Goal: Transaction & Acquisition: Download file/media

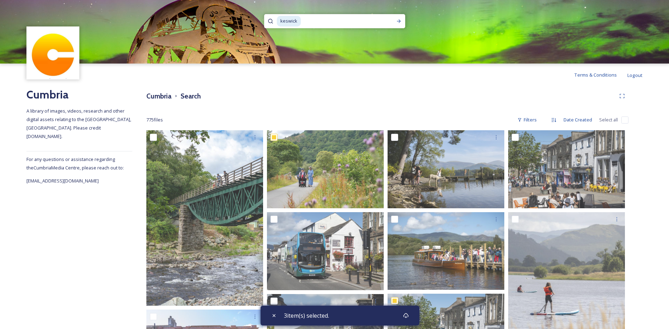
click at [297, 22] on span "keswick" at bounding box center [289, 21] width 24 height 10
click at [274, 17] on div "keswick" at bounding box center [334, 21] width 141 height 14
click at [398, 21] on icon at bounding box center [399, 21] width 4 height 4
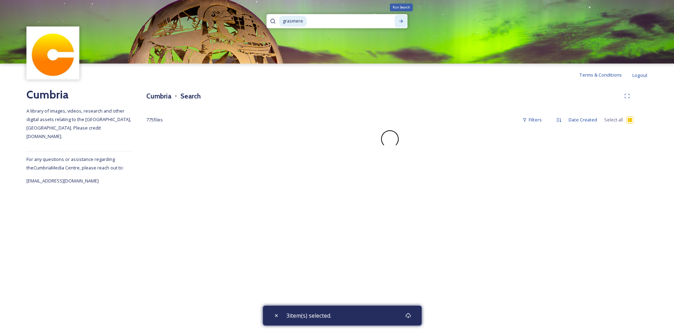
checkbox input "false"
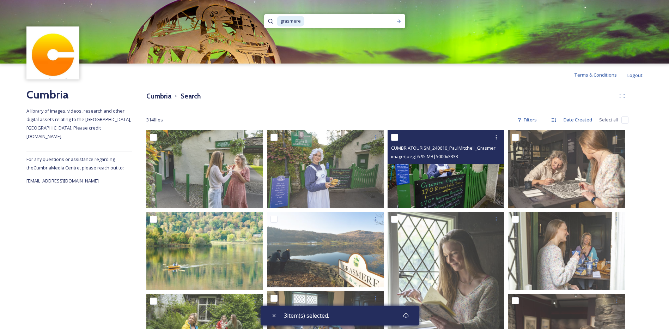
click at [395, 139] on input "checkbox" at bounding box center [394, 137] width 7 height 7
checkbox input "true"
click at [496, 138] on icon at bounding box center [496, 137] width 6 height 6
click at [489, 165] on span "Download" at bounding box center [488, 166] width 22 height 7
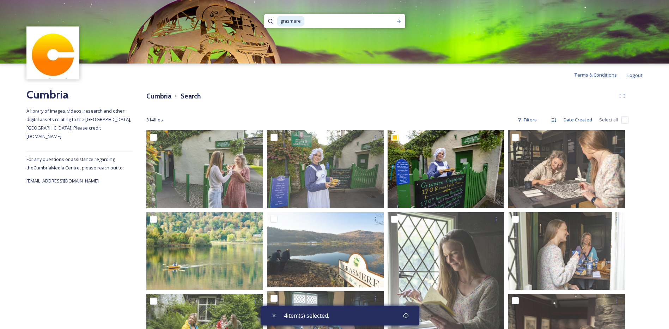
click at [303, 19] on span "grasmere" at bounding box center [291, 21] width 28 height 10
drag, startPoint x: 304, startPoint y: 21, endPoint x: 264, endPoint y: 14, distance: 40.9
click at [264, 14] on div "grasmere" at bounding box center [334, 31] width 669 height 63
type input "g"
type input "dove cottage"
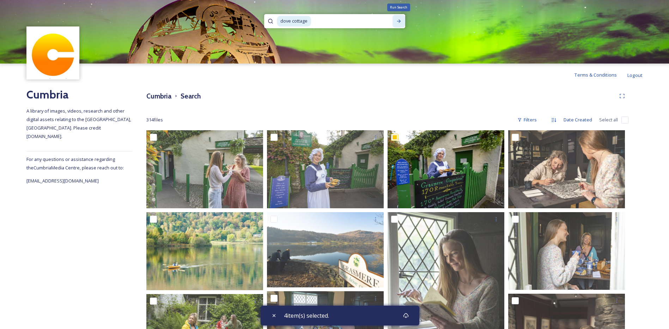
click at [399, 20] on icon at bounding box center [399, 21] width 6 height 6
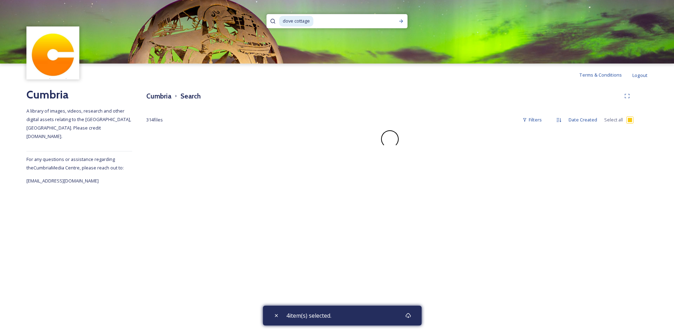
checkbox input "false"
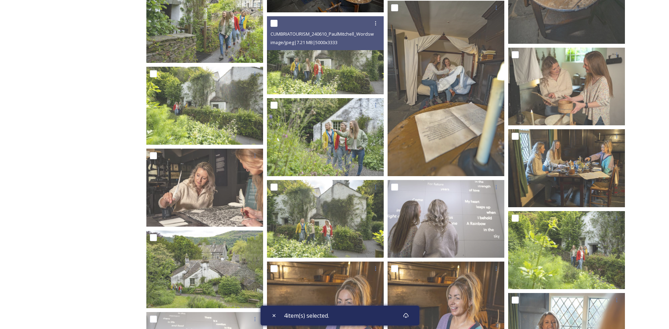
scroll to position [1269, 0]
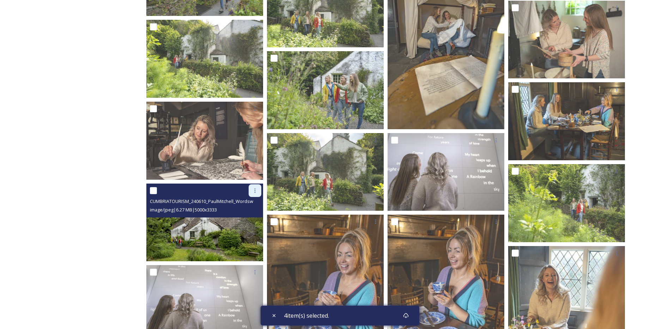
click at [255, 193] on icon at bounding box center [255, 191] width 6 height 6
click at [247, 220] on span "Download" at bounding box center [247, 219] width 22 height 7
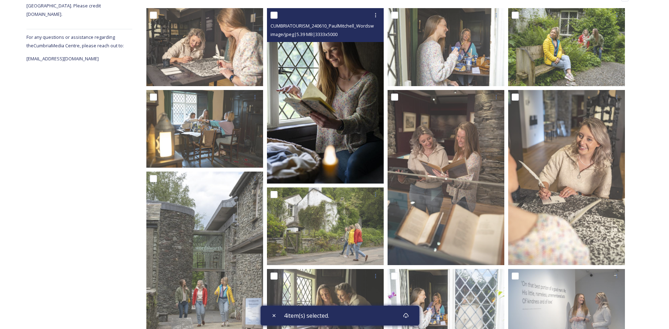
scroll to position [0, 0]
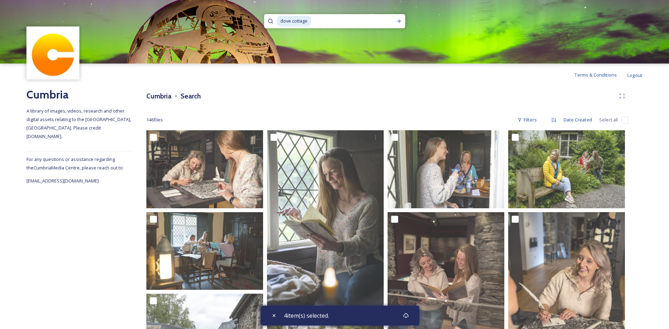
click at [311, 21] on span "dove cottage" at bounding box center [294, 21] width 34 height 10
drag, startPoint x: 312, startPoint y: 21, endPoint x: 225, endPoint y: 10, distance: 88.5
click at [225, 10] on div "dove cottage" at bounding box center [334, 31] width 669 height 63
type input "d"
type input "bowness pier"
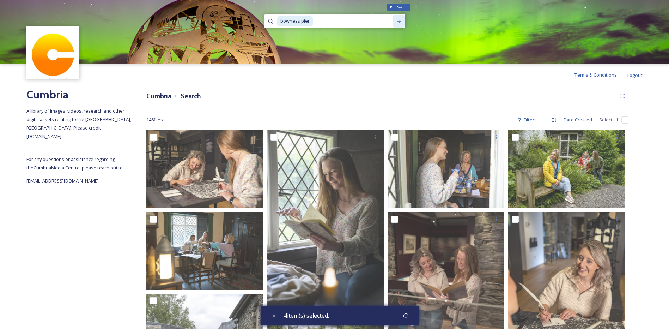
click at [398, 22] on icon at bounding box center [399, 21] width 6 height 6
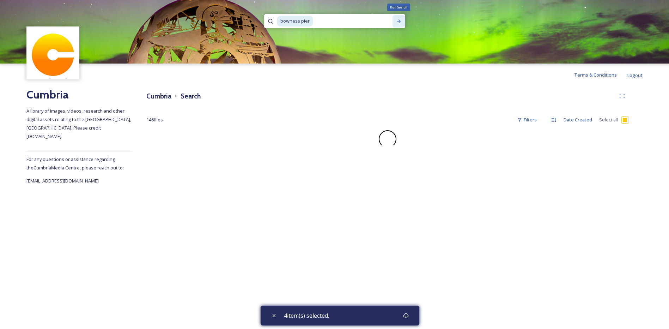
checkbox input "true"
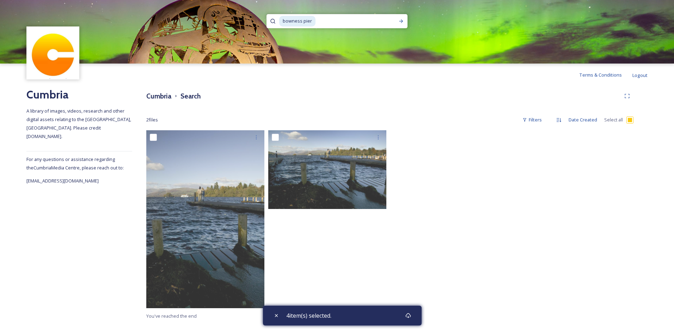
click at [312, 23] on span "bowness pier" at bounding box center [297, 21] width 36 height 10
click at [400, 21] on icon at bounding box center [401, 21] width 6 height 6
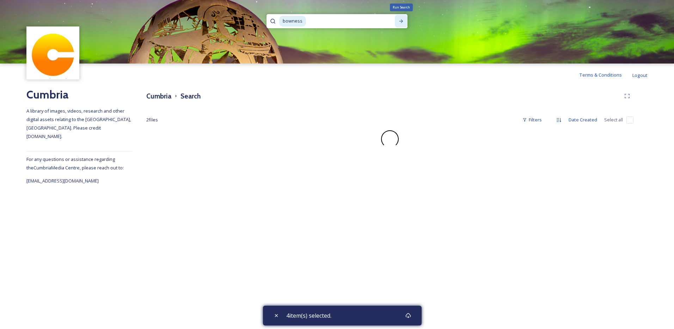
checkbox input "false"
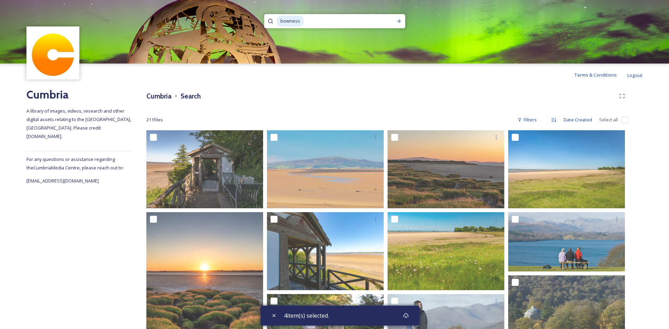
click at [303, 22] on div "bowness" at bounding box center [332, 21] width 110 height 14
drag, startPoint x: 335, startPoint y: 20, endPoint x: 251, endPoint y: 10, distance: 84.1
click at [251, 10] on div "bowness-on-winderere" at bounding box center [334, 31] width 669 height 63
type input "b"
type input "Windermere"
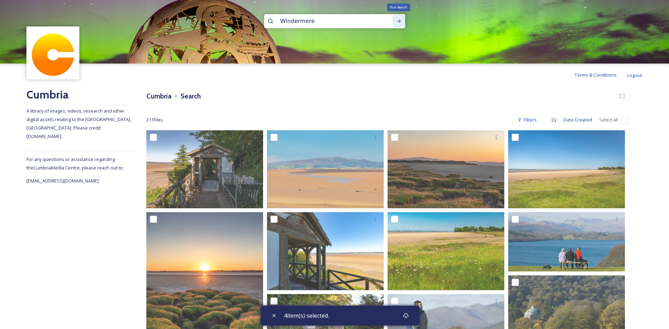
click at [398, 20] on icon at bounding box center [399, 21] width 6 height 6
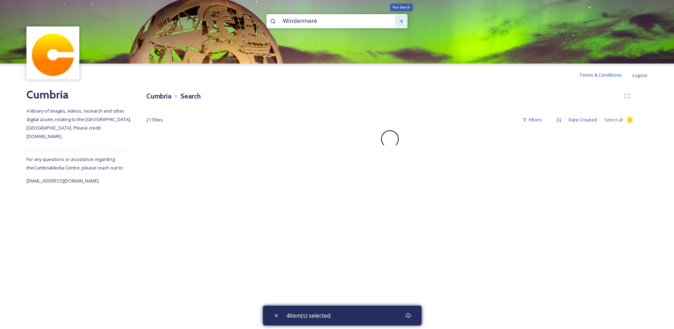
checkbox input "false"
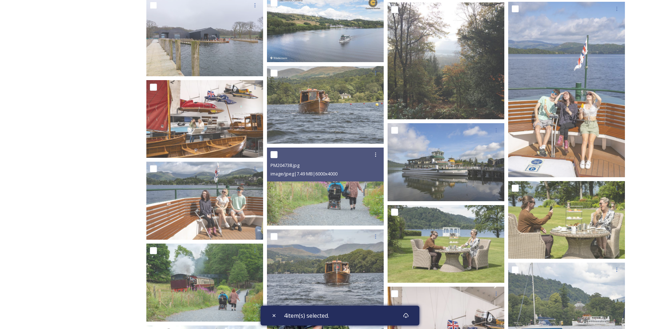
scroll to position [435, 0]
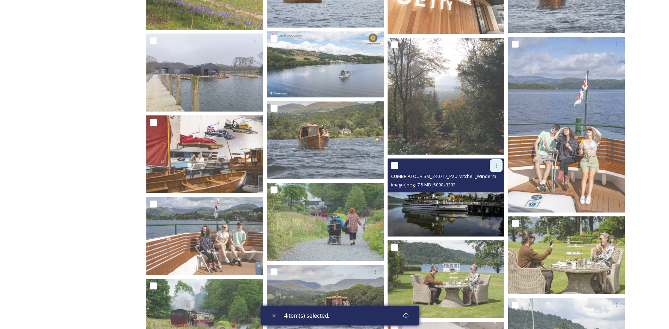
click at [495, 167] on icon at bounding box center [496, 166] width 6 height 6
click at [487, 194] on span "Download" at bounding box center [488, 194] width 22 height 7
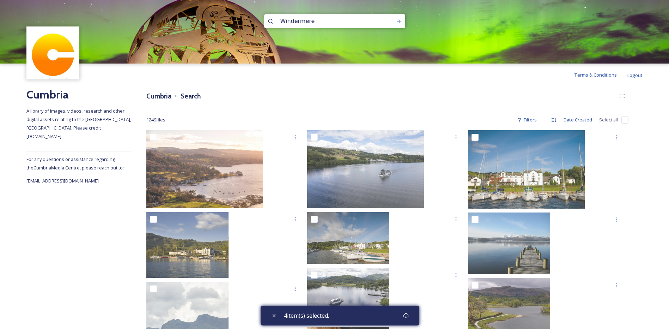
scroll to position [35, 0]
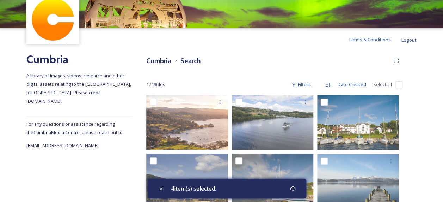
click at [177, 36] on div "Terms & Conditions Logout" at bounding box center [221, 39] width 443 height 23
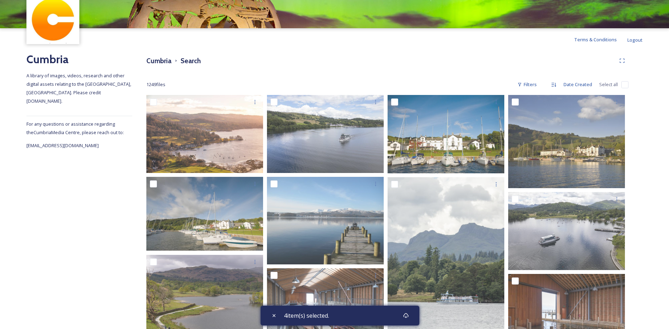
click at [209, 56] on div "Cumbria Search" at bounding box center [387, 60] width 482 height 13
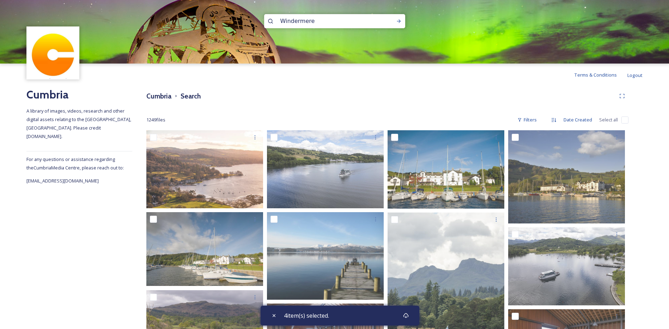
click at [322, 26] on input "Windermere" at bounding box center [325, 21] width 97 height 16
click at [320, 23] on input "Windermere" at bounding box center [325, 21] width 97 height 16
drag, startPoint x: 322, startPoint y: 22, endPoint x: 260, endPoint y: 11, distance: 63.0
click at [260, 11] on div "Windermere" at bounding box center [334, 31] width 669 height 63
type input "rydal"
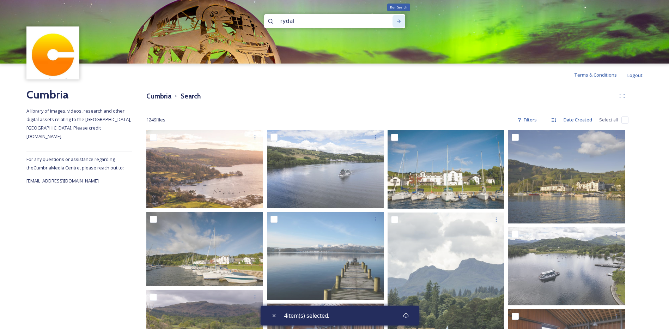
click at [401, 20] on icon at bounding box center [399, 21] width 6 height 6
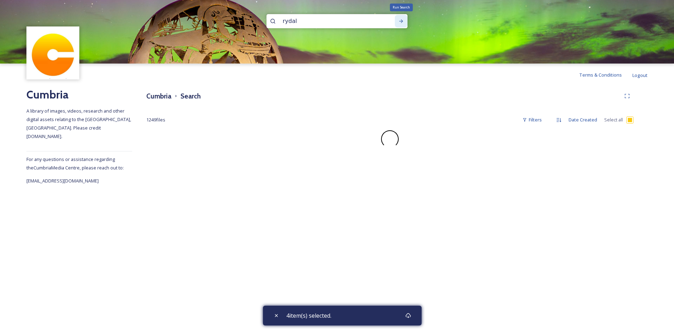
checkbox input "false"
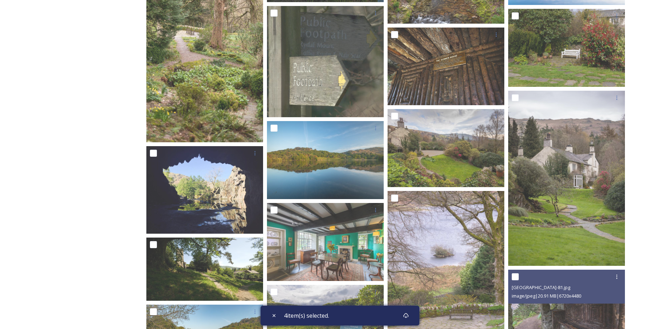
scroll to position [1023, 0]
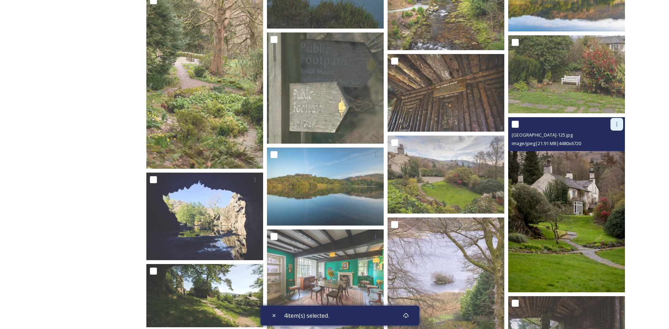
click at [616, 124] on icon at bounding box center [617, 124] width 6 height 6
click at [607, 153] on span "Download" at bounding box center [609, 153] width 22 height 7
drag, startPoint x: 516, startPoint y: 124, endPoint x: 527, endPoint y: 130, distance: 12.5
click at [516, 124] on input "checkbox" at bounding box center [515, 124] width 7 height 7
checkbox input "true"
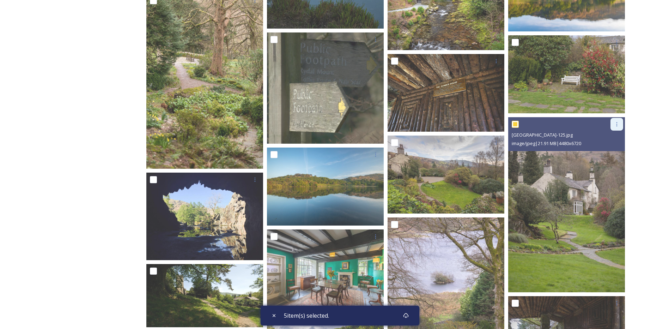
click at [616, 125] on icon at bounding box center [617, 124] width 6 height 6
click at [609, 152] on span "Download" at bounding box center [609, 153] width 22 height 7
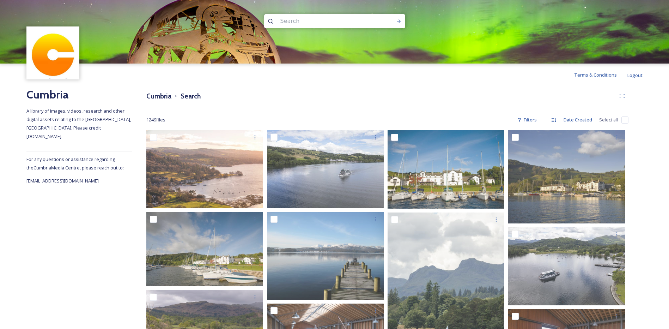
click at [293, 24] on input at bounding box center [325, 21] width 97 height 16
click at [294, 17] on input at bounding box center [325, 21] width 97 height 16
click at [291, 21] on input at bounding box center [325, 21] width 97 height 16
type input "rydal"
click at [399, 20] on icon at bounding box center [399, 21] width 6 height 6
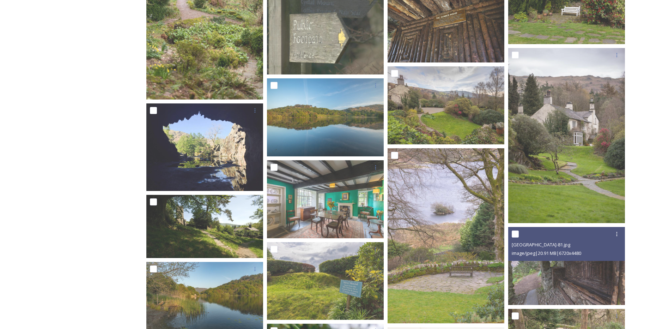
scroll to position [1056, 0]
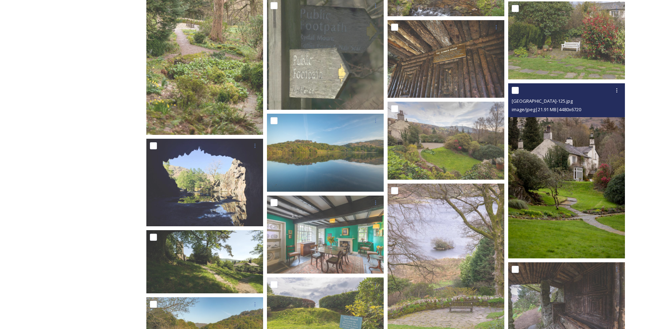
click at [516, 90] on input "checkbox" at bounding box center [515, 90] width 7 height 7
checkbox input "true"
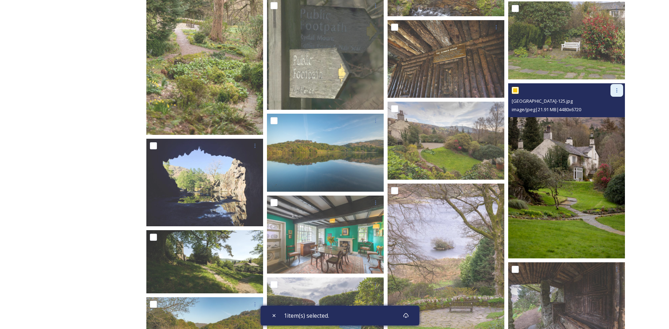
click at [615, 89] on icon at bounding box center [617, 90] width 6 height 6
click at [610, 121] on span "Download" at bounding box center [609, 119] width 22 height 7
click at [615, 92] on icon at bounding box center [617, 90] width 6 height 6
click at [606, 105] on span "View File" at bounding box center [607, 105] width 18 height 7
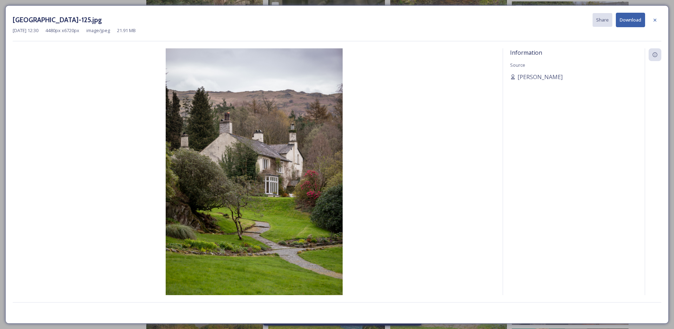
click at [630, 16] on button "Download" at bounding box center [630, 20] width 29 height 14
click at [628, 19] on button "Download" at bounding box center [630, 20] width 29 height 14
drag, startPoint x: 353, startPoint y: 175, endPoint x: 382, endPoint y: 175, distance: 28.6
click at [353, 176] on img at bounding box center [254, 180] width 483 height 265
click at [637, 20] on button "Download" at bounding box center [630, 20] width 29 height 14
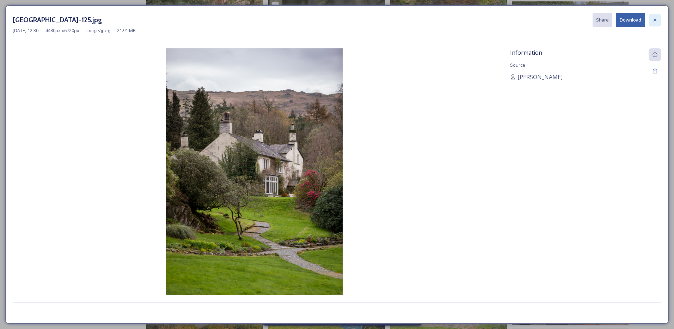
click at [656, 20] on icon at bounding box center [655, 20] width 6 height 6
